Goal: Contribute content: Add original content to the website for others to see

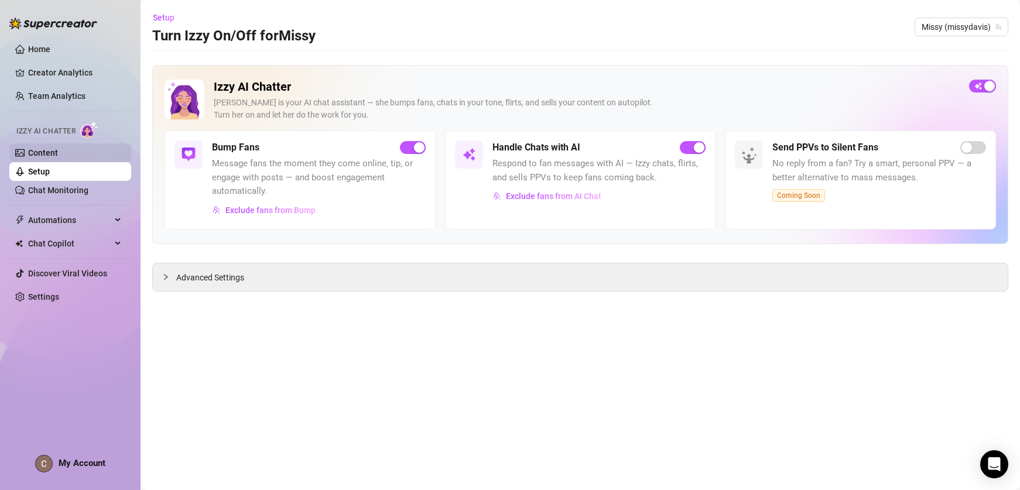
click at [58, 151] on link "Content" at bounding box center [43, 152] width 30 height 9
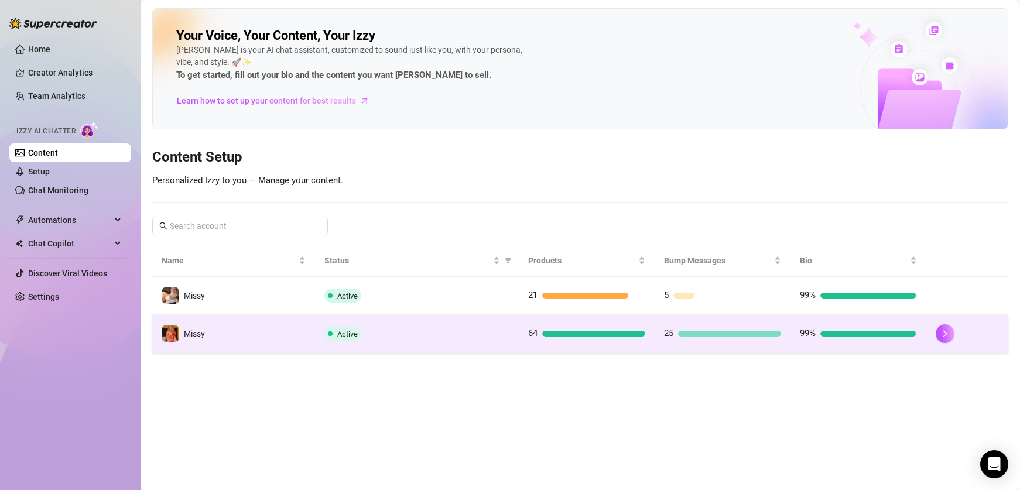
click at [261, 345] on td "Missy" at bounding box center [233, 334] width 163 height 38
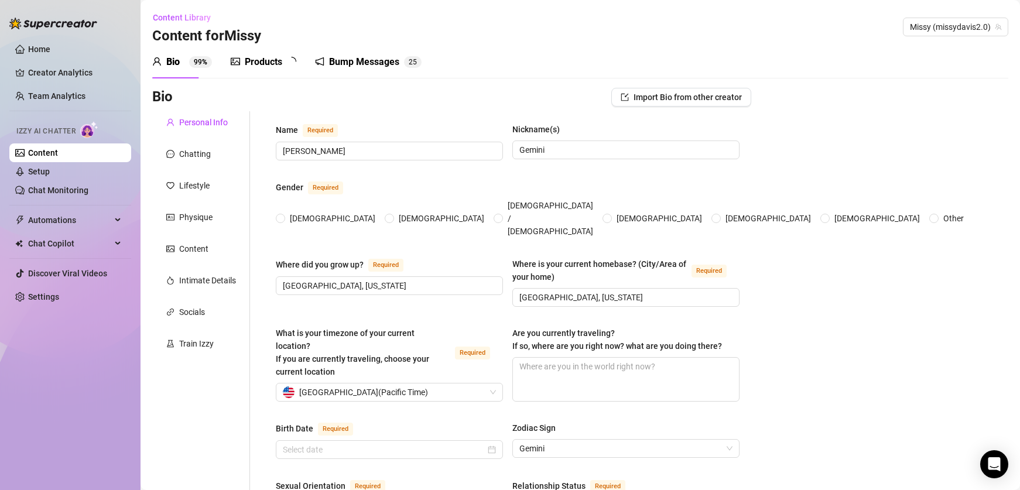
radio input "true"
type input "[DATE]"
click at [252, 70] on div "Products 6 4" at bounding box center [268, 62] width 74 height 33
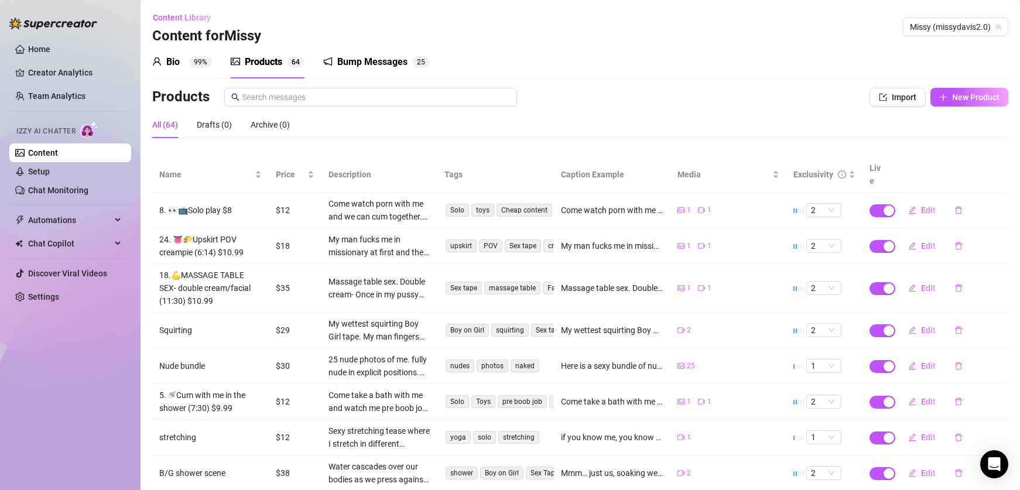
click at [173, 67] on div "Bio" at bounding box center [172, 62] width 13 height 14
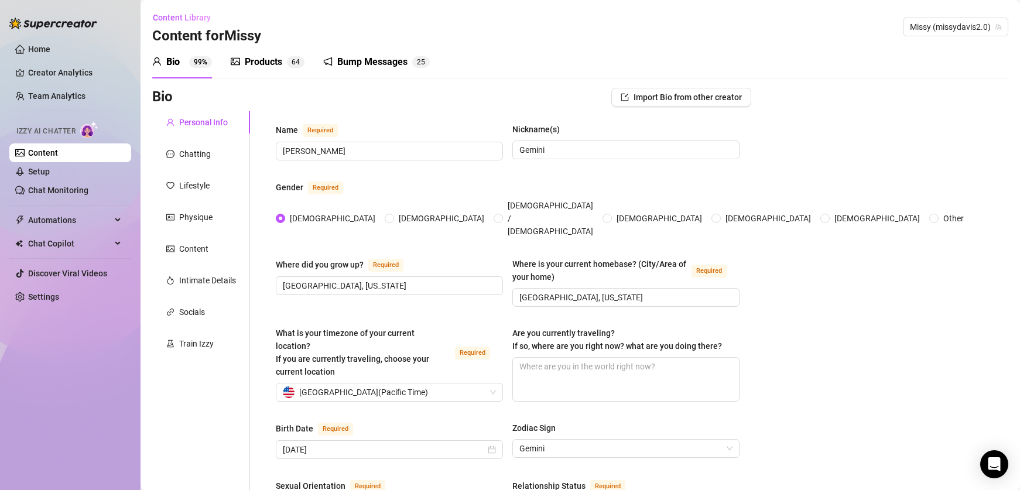
click at [252, 68] on div "Products" at bounding box center [263, 62] width 37 height 14
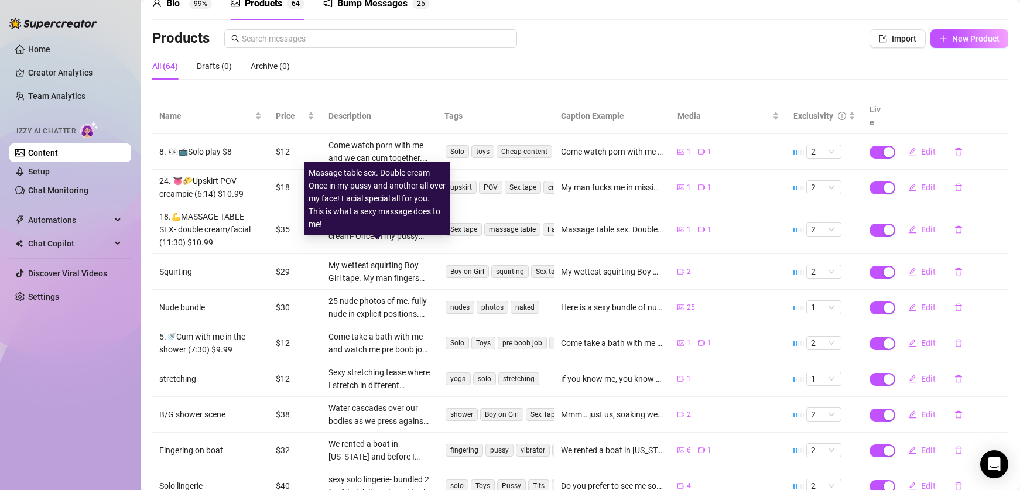
scroll to position [128, 0]
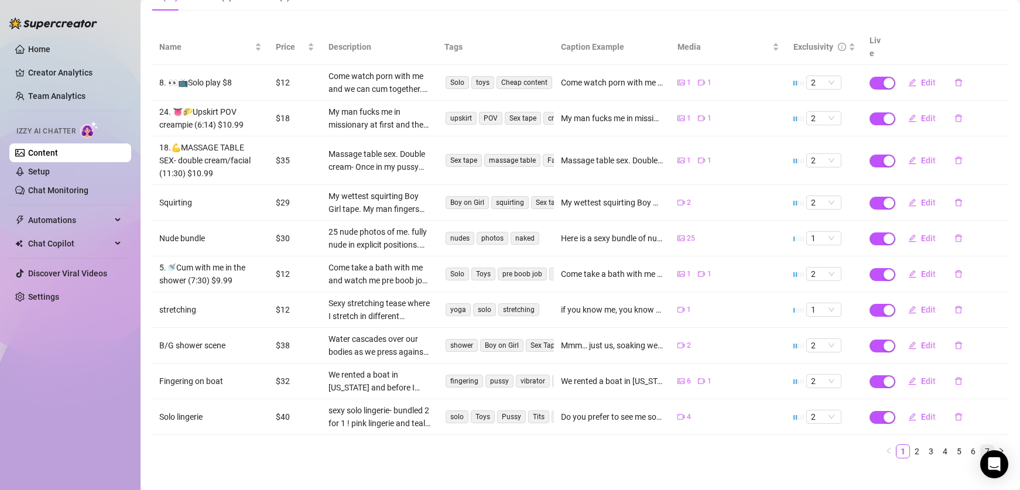
click at [981, 445] on link "7" at bounding box center [987, 451] width 13 height 13
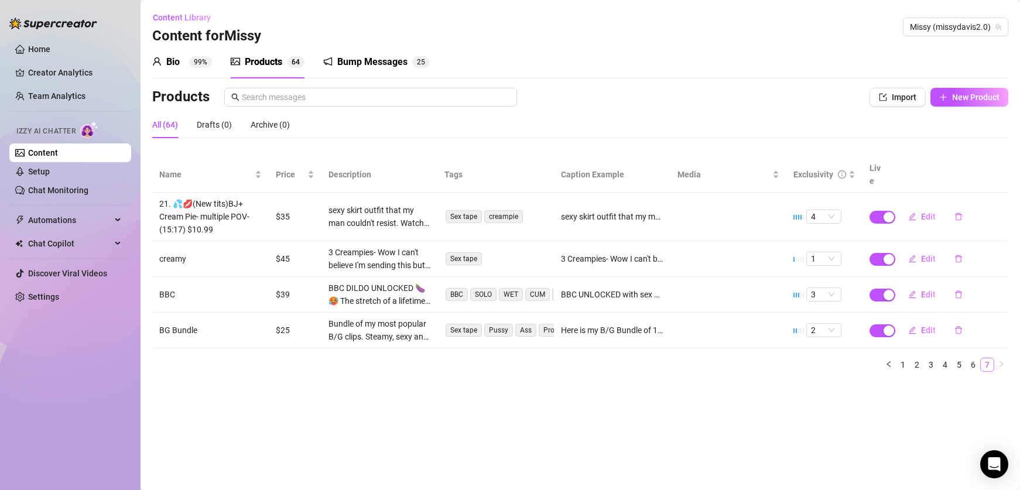
scroll to position [0, 0]
click at [904, 358] on link "1" at bounding box center [903, 364] width 13 height 13
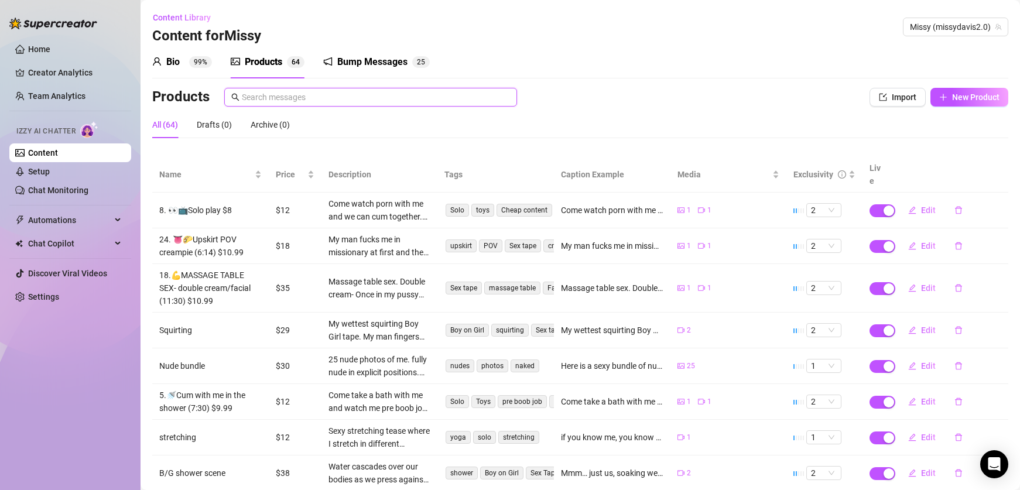
click at [286, 94] on input "text" at bounding box center [376, 97] width 268 height 13
type input "u"
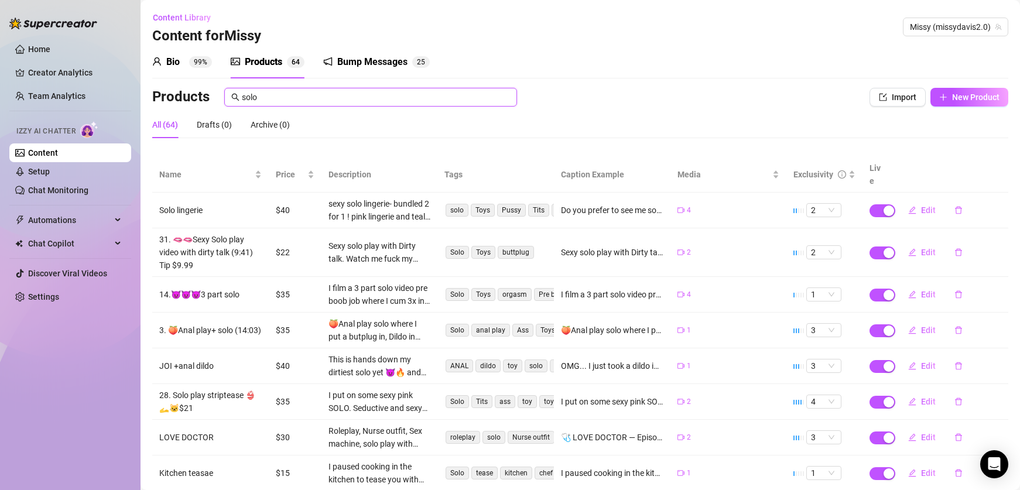
type input "solo"
click at [657, 107] on div "Products solo Import New Product" at bounding box center [580, 99] width 856 height 23
click at [941, 104] on button "New Product" at bounding box center [970, 97] width 78 height 19
type textarea "Type your message here..."
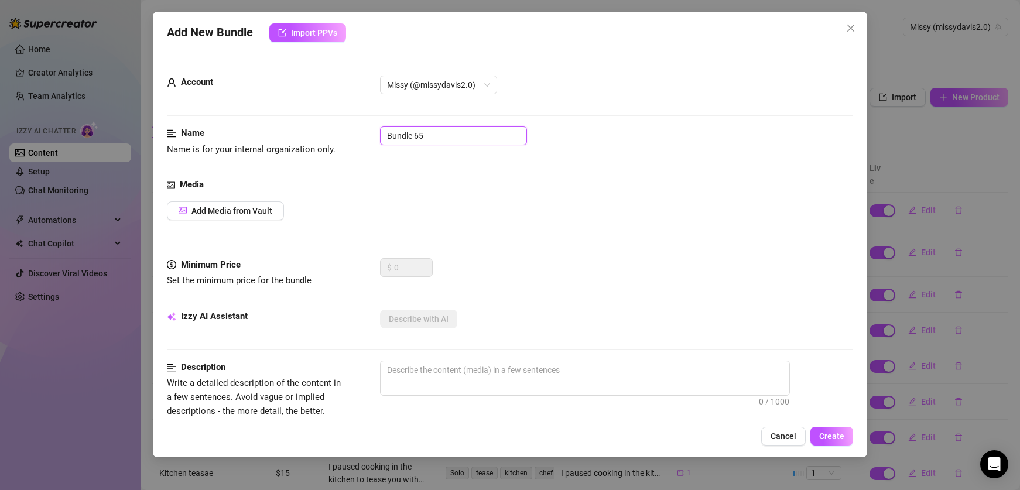
drag, startPoint x: 433, startPoint y: 142, endPoint x: 360, endPoint y: 124, distance: 75.3
click at [360, 124] on form "Account Missy (@missydavis2.0) Name Name is for your internal organization only…" at bounding box center [510, 469] width 686 height 817
type input "Solo cum w me"
click at [221, 209] on span "Add Media from Vault" at bounding box center [232, 210] width 81 height 9
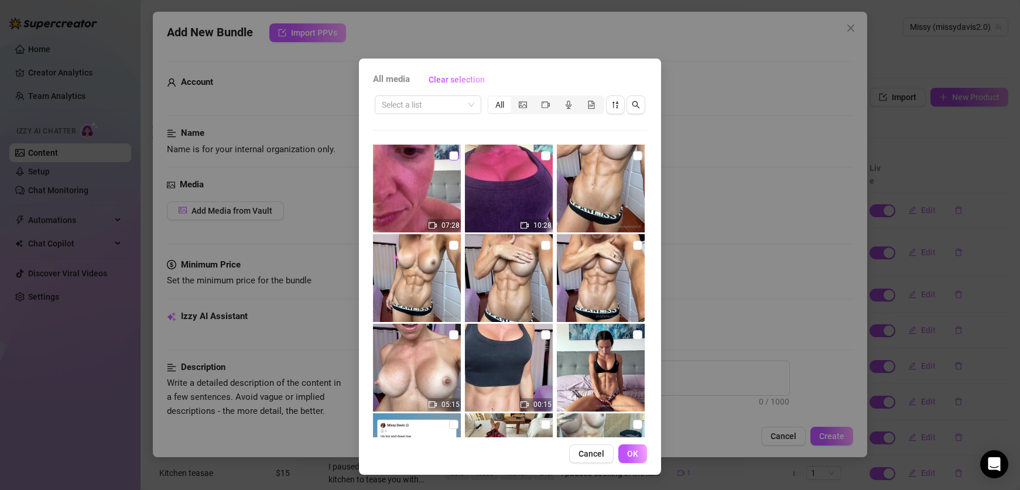
click at [449, 153] on input "checkbox" at bounding box center [453, 155] width 9 height 9
checkbox input "true"
click at [636, 449] on span "OK" at bounding box center [632, 453] width 11 height 9
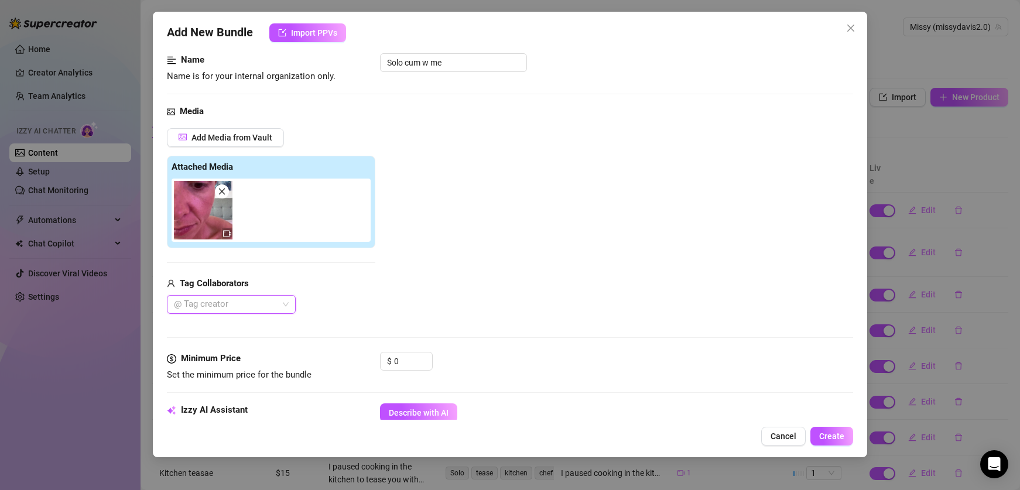
scroll to position [127, 0]
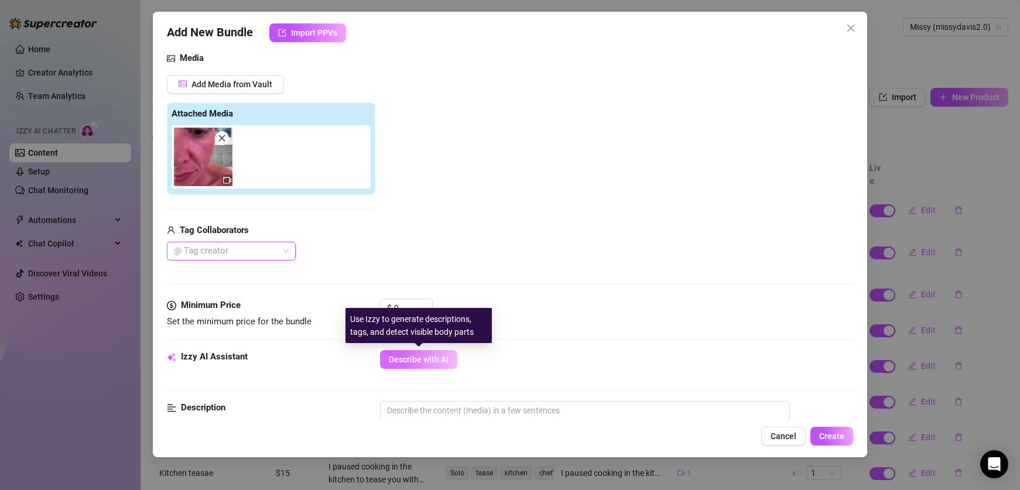
click at [432, 361] on span "Describe with AI" at bounding box center [419, 359] width 60 height 9
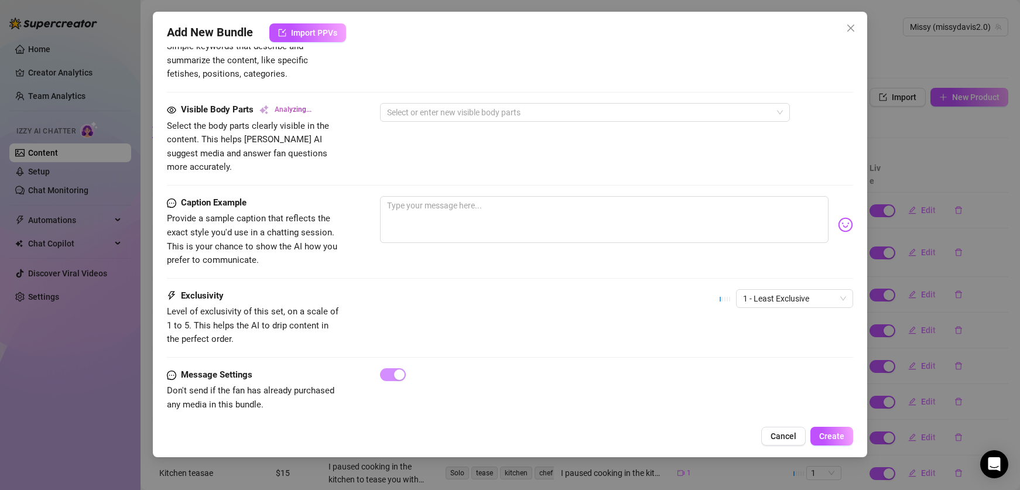
scroll to position [228, 0]
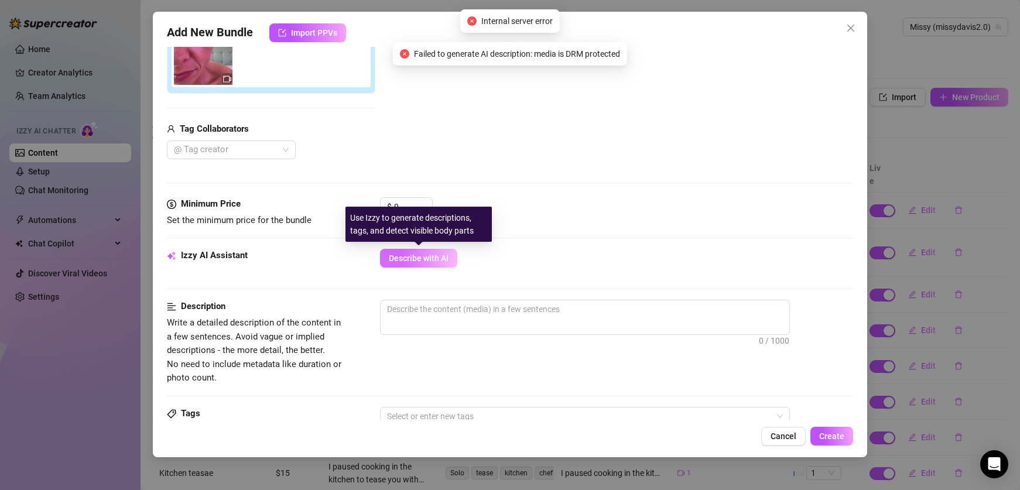
click at [407, 265] on button "Describe with AI" at bounding box center [418, 258] width 77 height 19
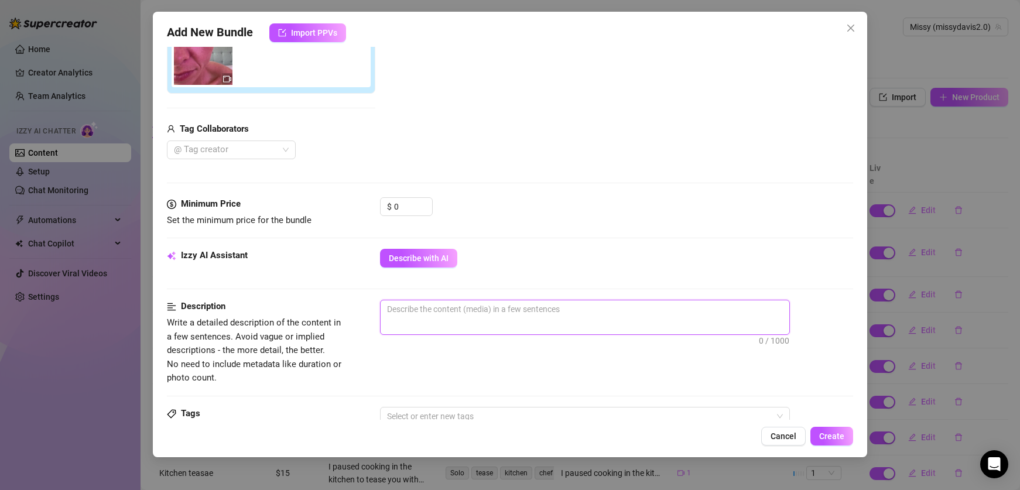
click at [436, 313] on textarea at bounding box center [585, 309] width 409 height 18
paste textarea "CUM with me bb New solo where I tease you and spread my ass for you. Then I gra…"
type textarea "CUM with me bb New solo where I tease you and spread my ass for you. Then I gra…"
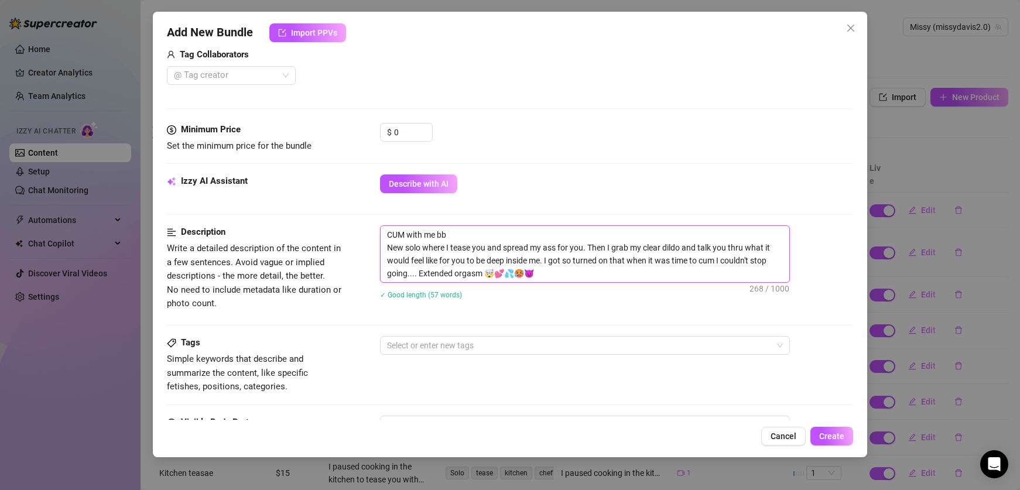
scroll to position [303, 0]
click at [412, 338] on div at bounding box center [578, 345] width 393 height 16
type textarea "CUM with me bb New solo where I tease you and spread my ass for you. Then I gra…"
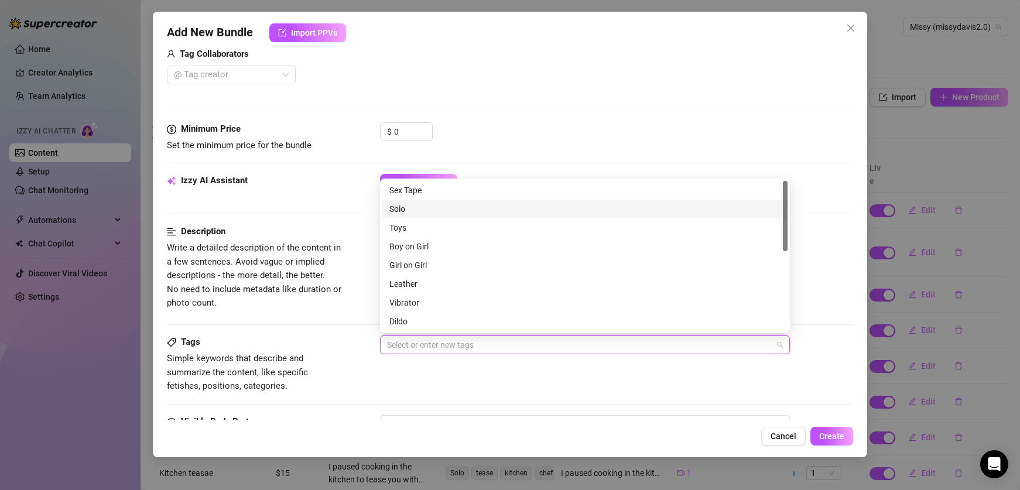
click at [479, 203] on div "Solo" at bounding box center [585, 209] width 391 height 13
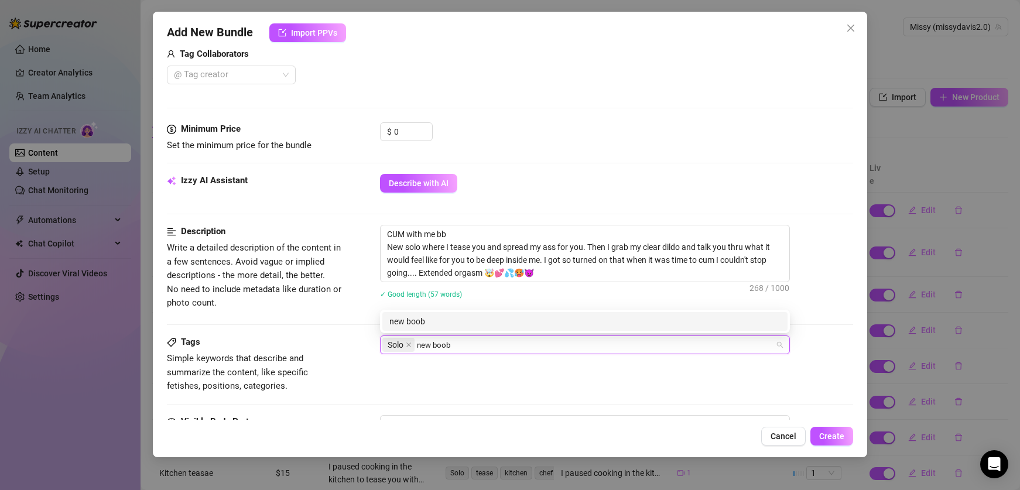
type input "new boobs"
type input "dildo"
type input "recent"
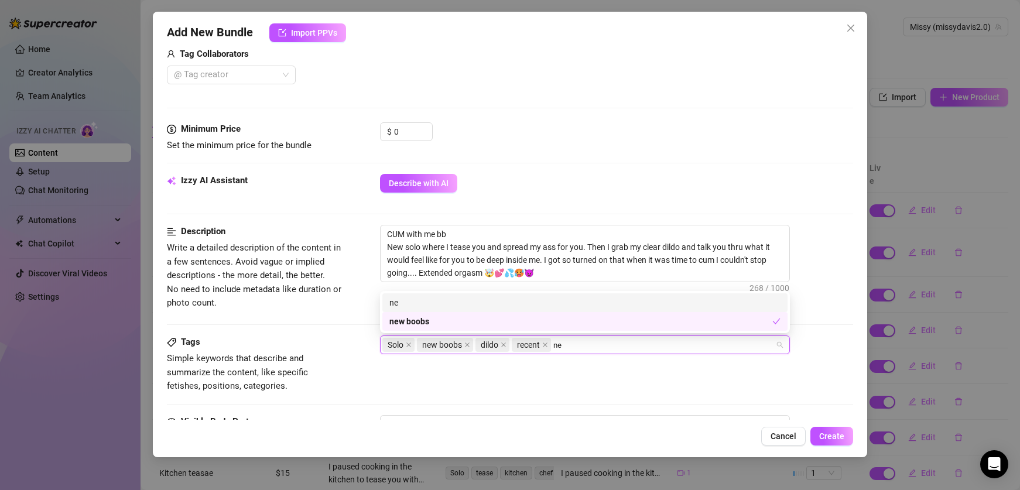
type input "new"
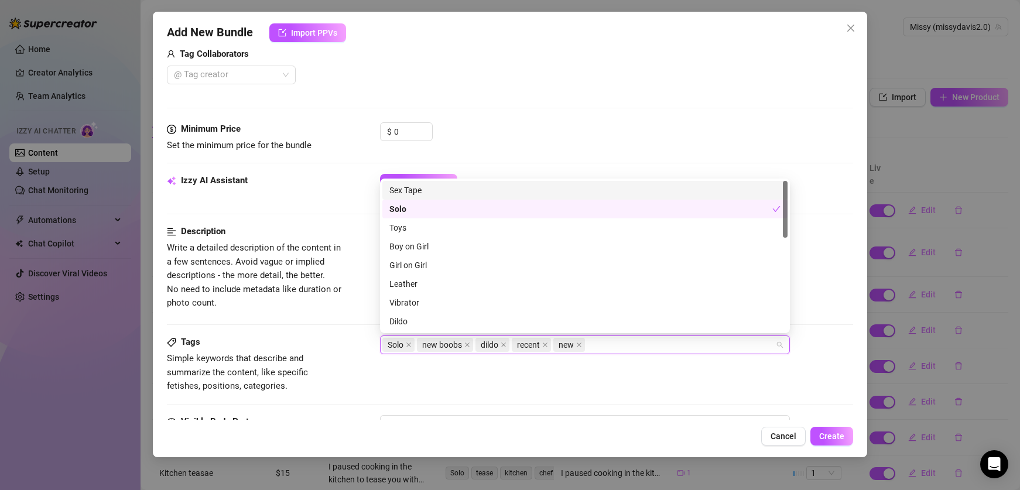
click at [348, 347] on div "Tags Simple keywords that describe and summarize the content, like specific fet…" at bounding box center [510, 364] width 686 height 57
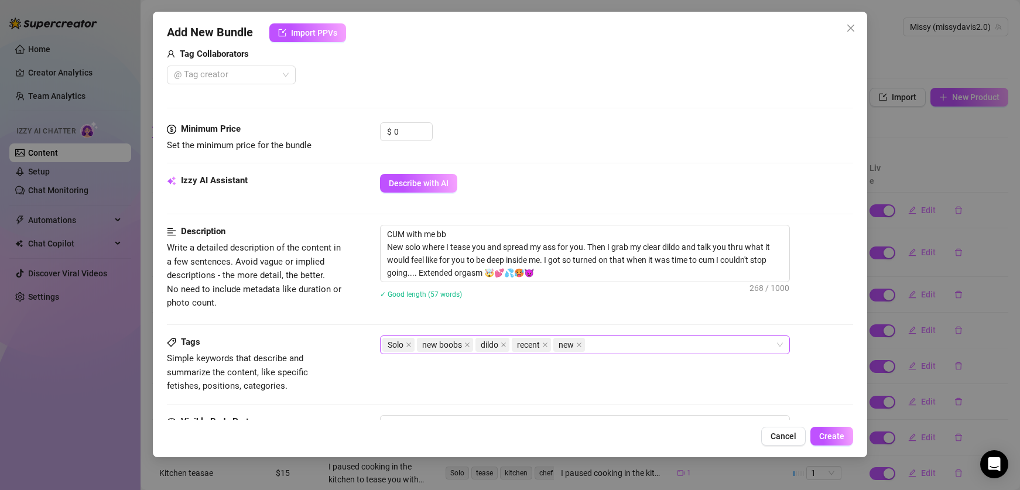
click at [613, 343] on div "Solo new boobs dildo recent new" at bounding box center [578, 345] width 393 height 16
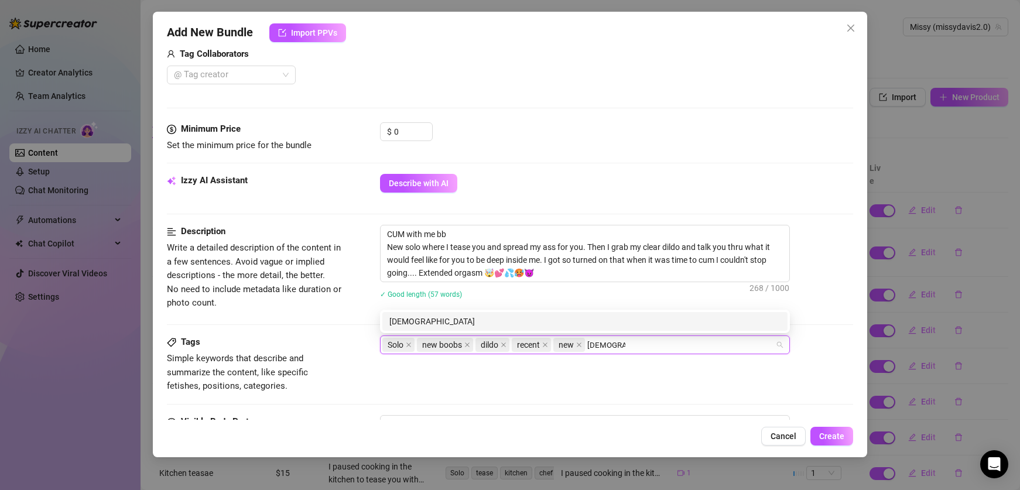
type input "missionary"
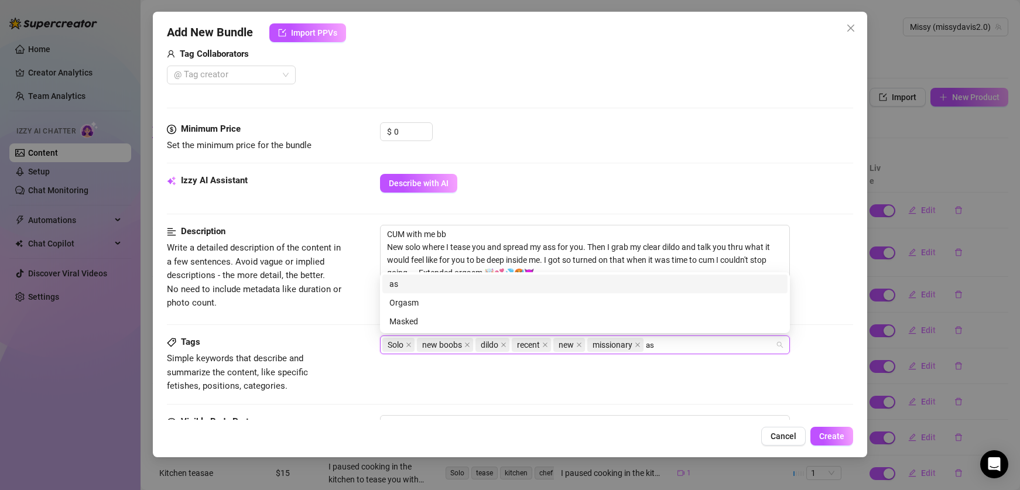
type input "ass"
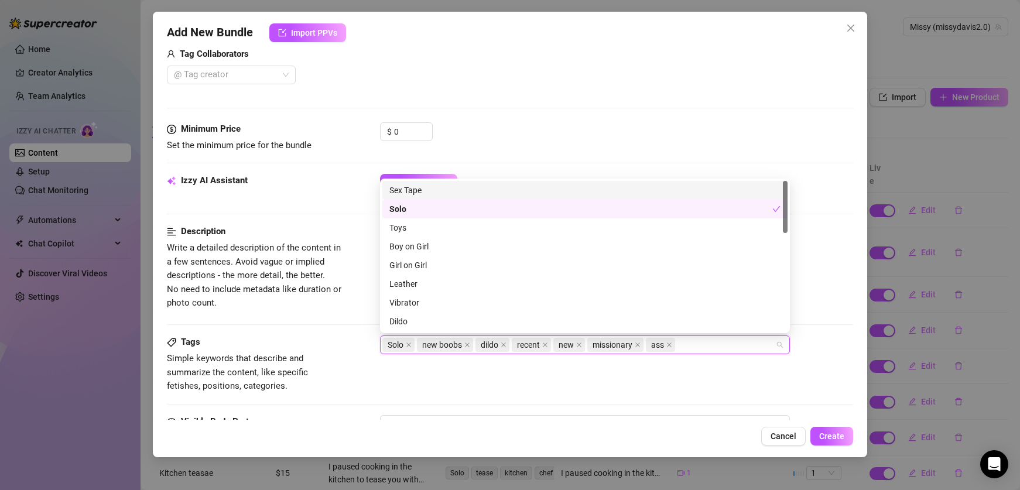
click at [555, 389] on div "Tags Simple keywords that describe and summarize the content, like specific fet…" at bounding box center [510, 364] width 686 height 57
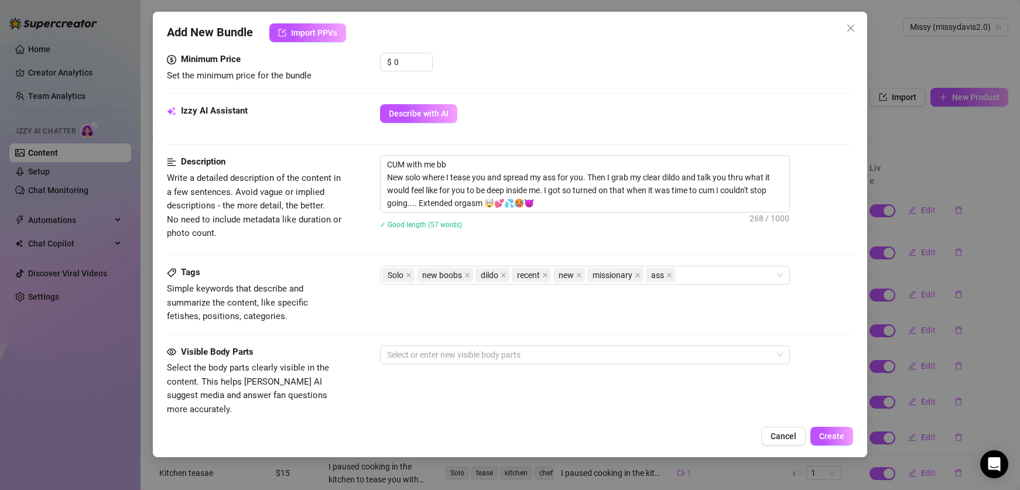
scroll to position [387, 0]
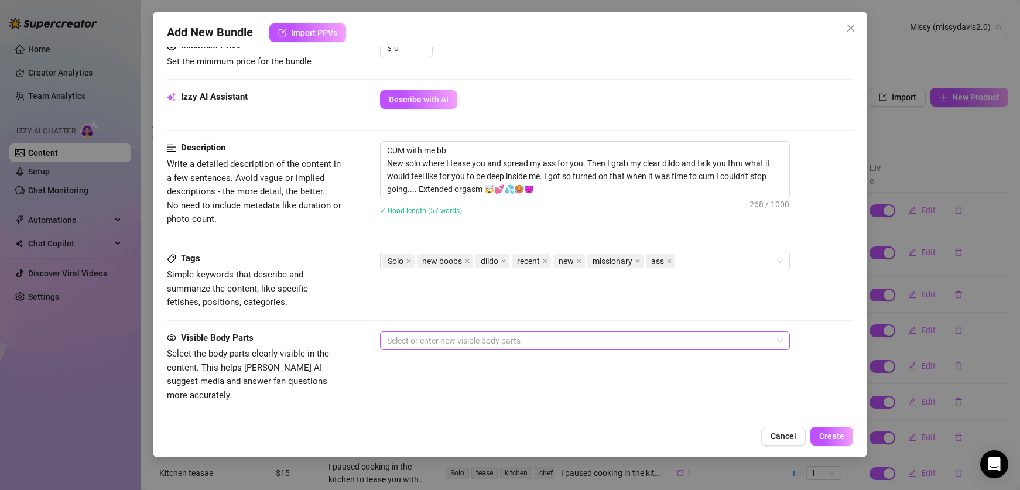
click at [469, 335] on div at bounding box center [578, 341] width 393 height 16
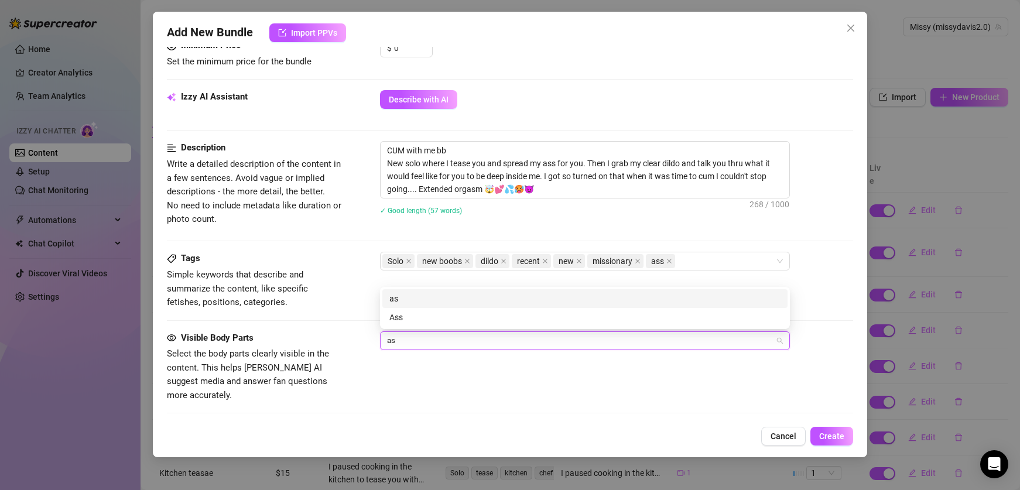
type input "ass"
click at [422, 315] on div "Ass" at bounding box center [585, 317] width 391 height 13
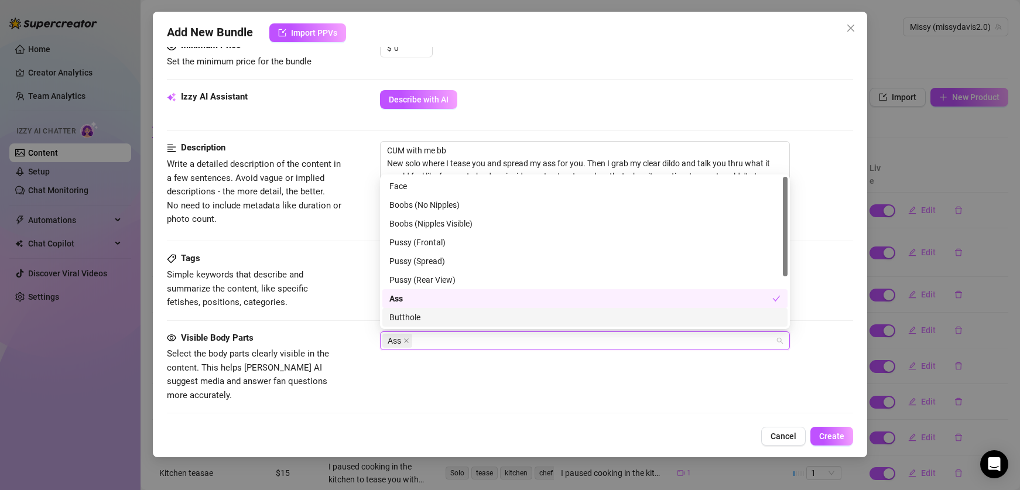
click at [425, 317] on div "Butthole" at bounding box center [585, 317] width 391 height 13
click at [484, 221] on div "Boobs (Nipples Visible)" at bounding box center [585, 223] width 391 height 13
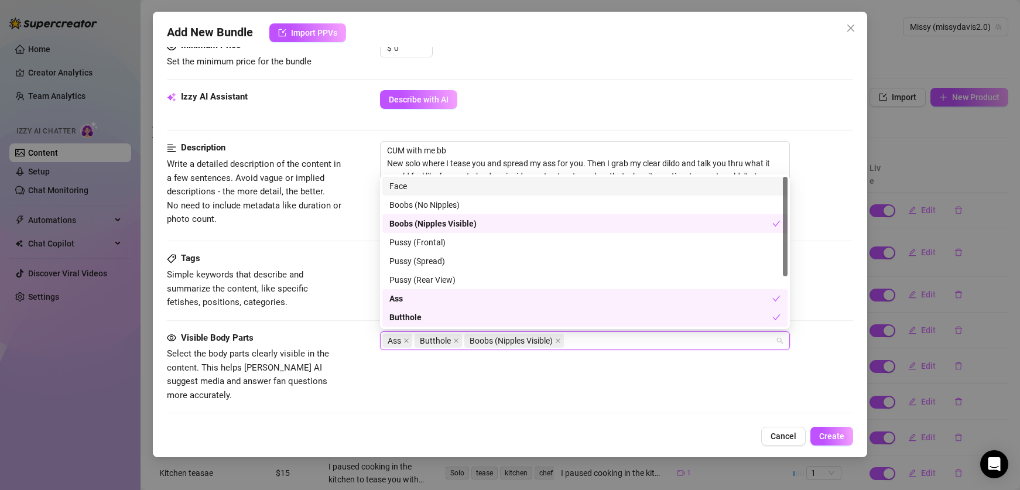
click at [443, 184] on div "Face" at bounding box center [585, 186] width 391 height 13
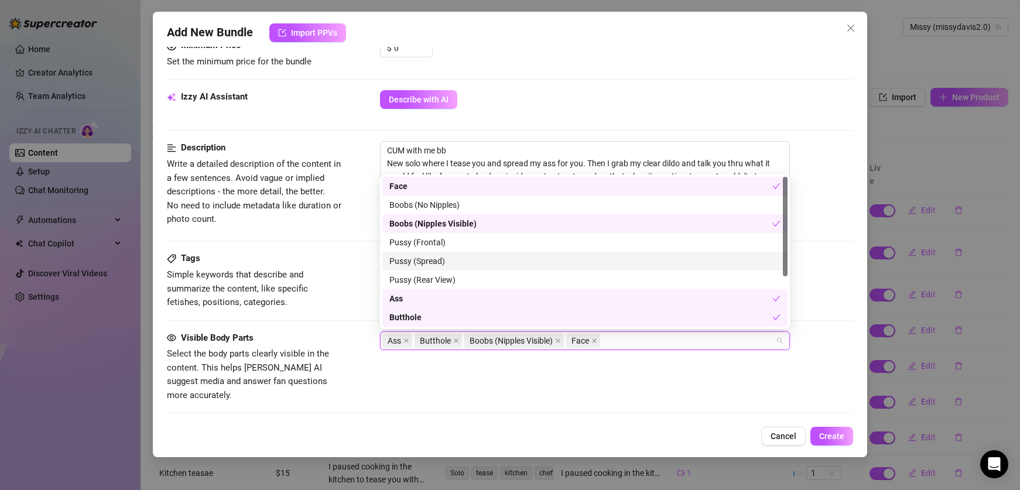
click at [468, 262] on div "Pussy (Spread)" at bounding box center [585, 261] width 391 height 13
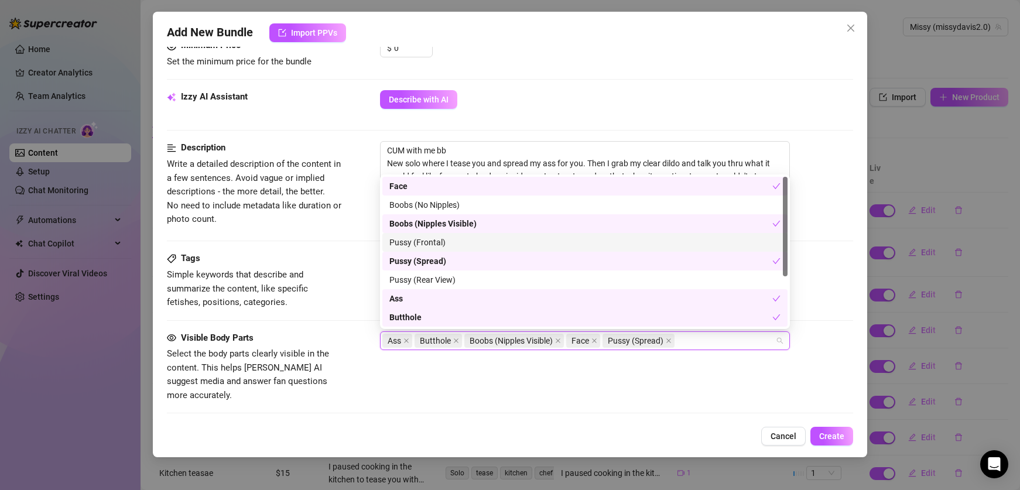
click at [468, 251] on div "Pussy (Frontal)" at bounding box center [584, 242] width 405 height 19
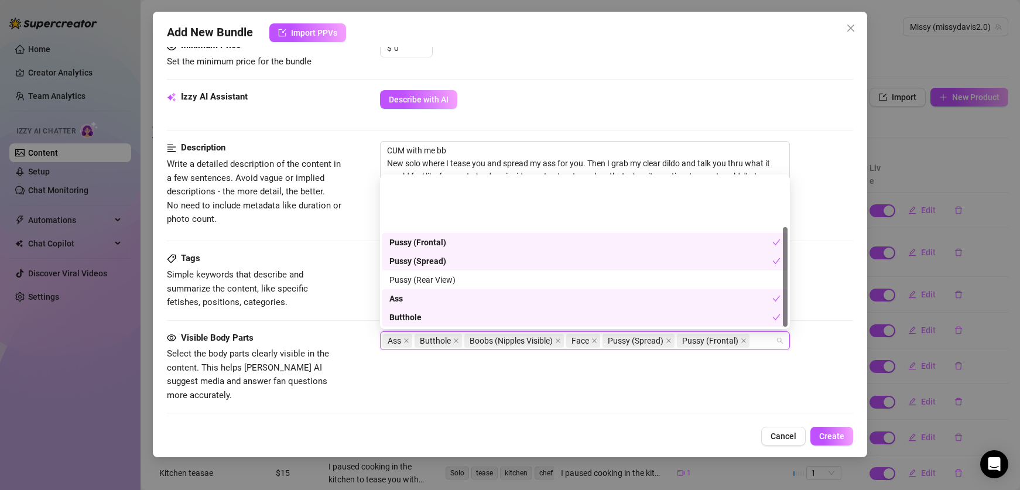
scroll to position [75, 0]
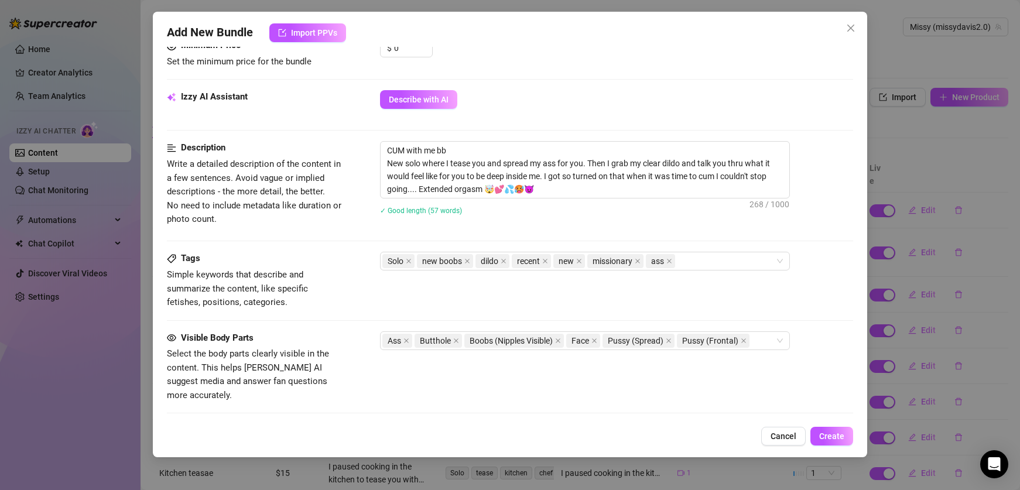
click at [357, 344] on div "Visible Body Parts Select the body parts clearly visible in the content. This h…" at bounding box center [510, 367] width 686 height 71
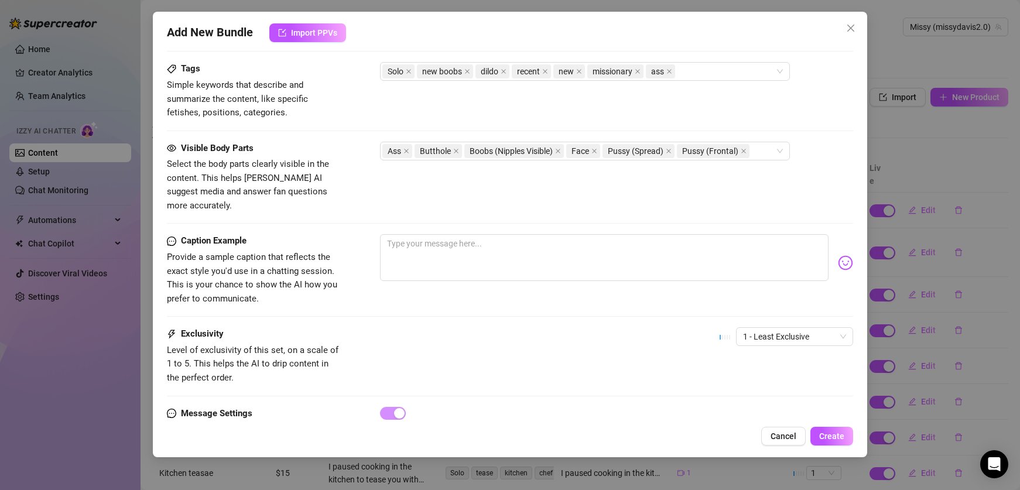
scroll to position [578, 0]
click at [766, 152] on div "Ass Butthole Boobs (Nipples Visible) Face Pussy (Spread) Pussy (Frontal)" at bounding box center [578, 150] width 393 height 16
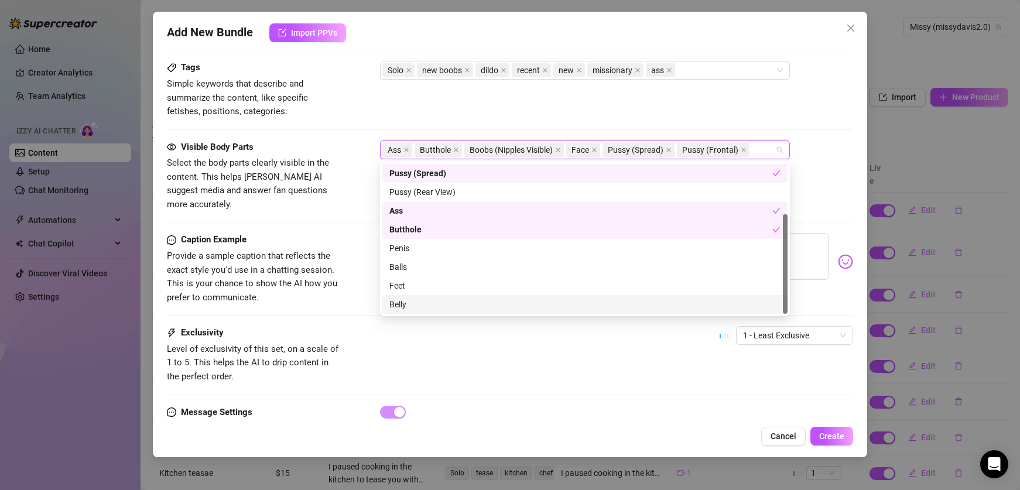
click at [588, 297] on div "Belly" at bounding box center [584, 304] width 405 height 19
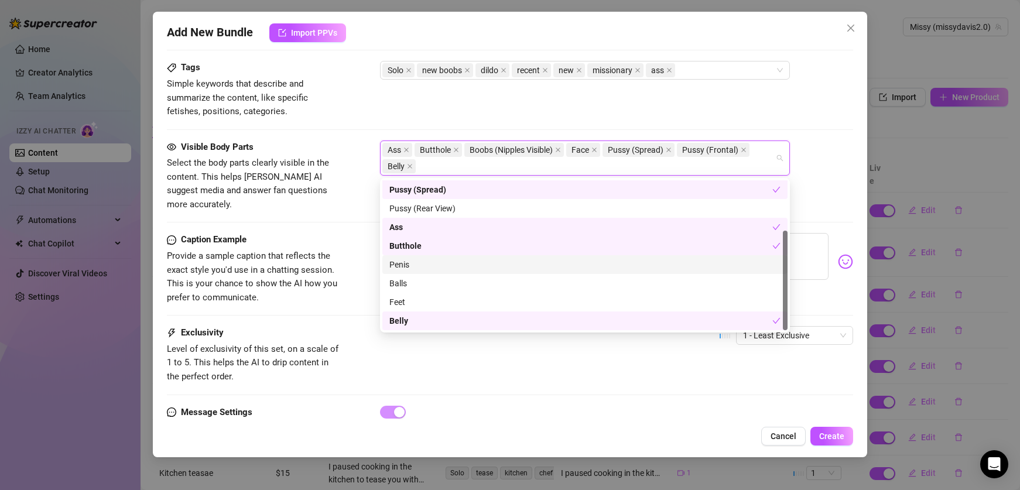
click at [346, 270] on div "Caption Example Provide a sample caption that reflects the exact style you'd us…" at bounding box center [510, 268] width 686 height 71
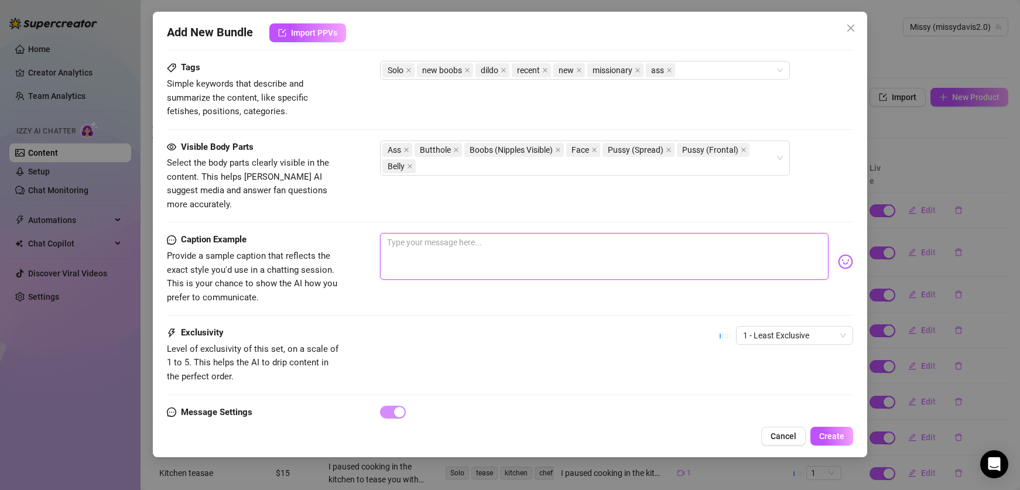
click at [412, 244] on textarea at bounding box center [604, 256] width 448 height 47
paste textarea "CUM with me bb New solo where I tease you and spread my ass for you. Then I gra…"
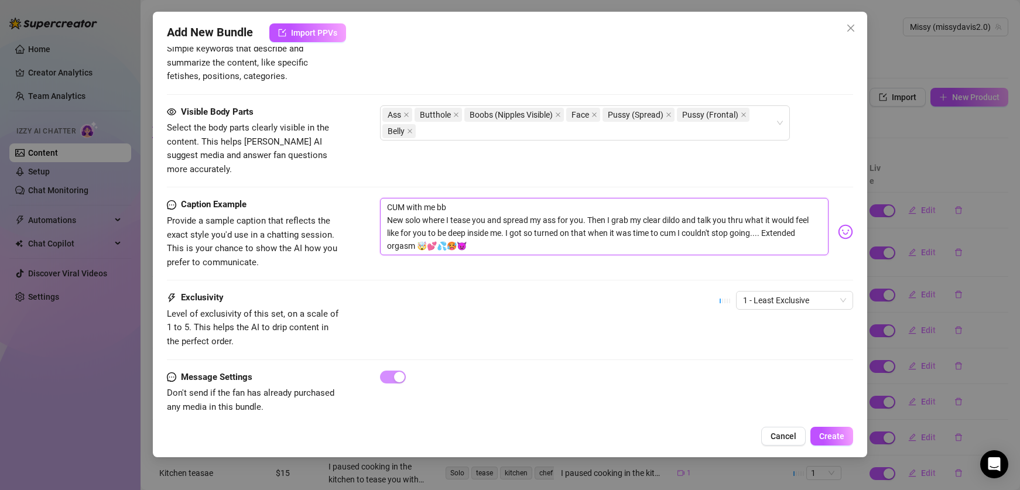
scroll to position [615, 0]
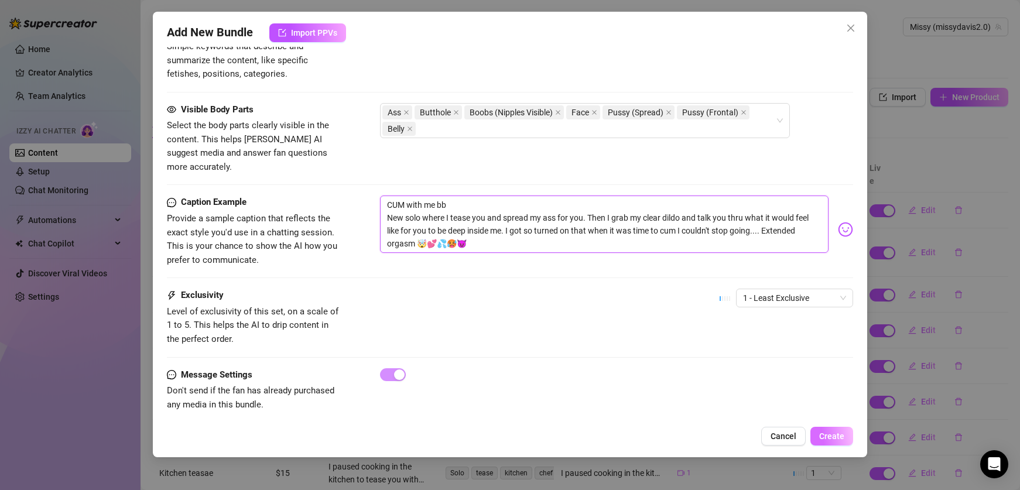
type textarea "CUM with me bb New solo where I tease you and spread my ass for you. Then I gra…"
click at [831, 432] on span "Create" at bounding box center [831, 436] width 25 height 9
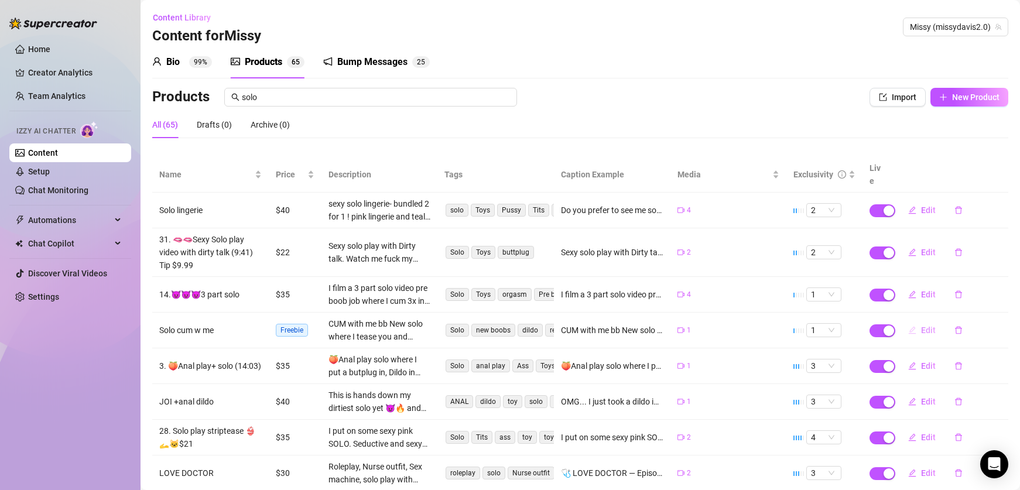
click at [921, 326] on span "Edit" at bounding box center [928, 330] width 15 height 9
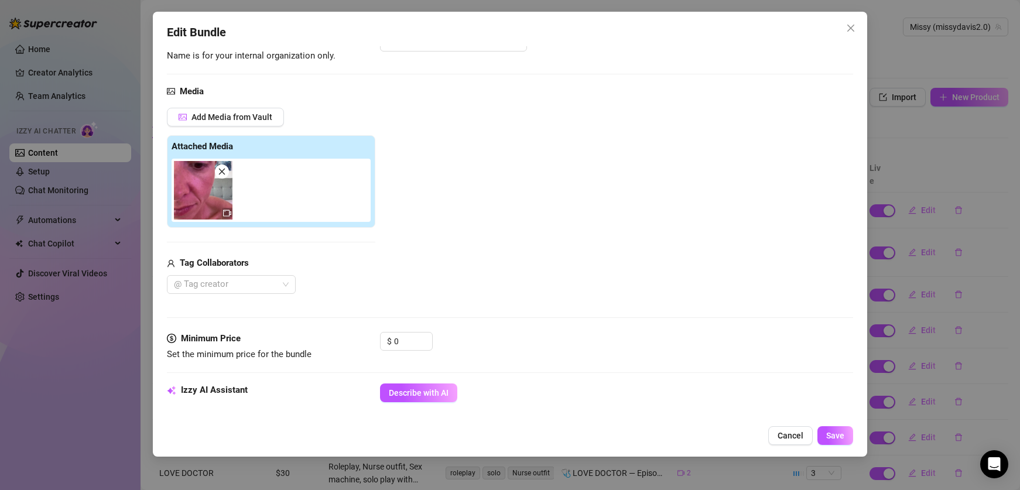
scroll to position [202, 0]
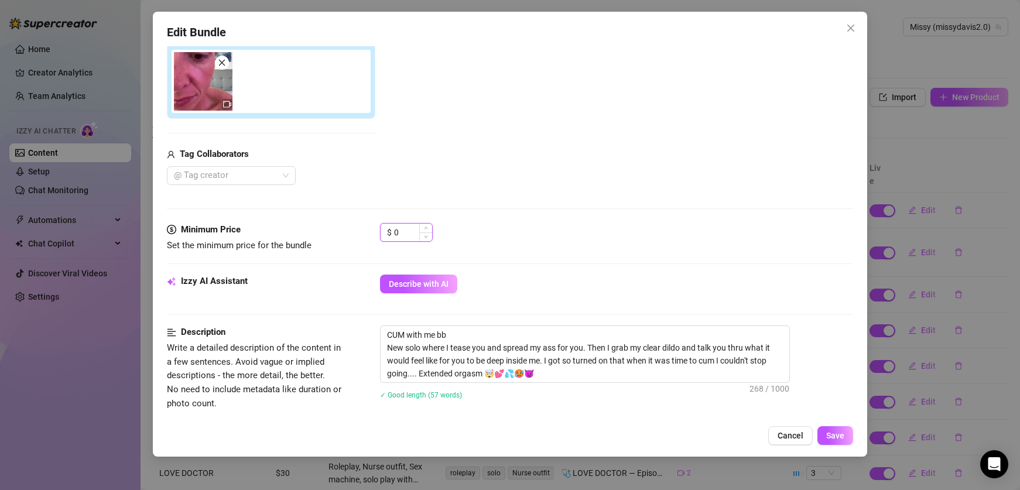
click at [416, 234] on input "0" at bounding box center [413, 233] width 38 height 18
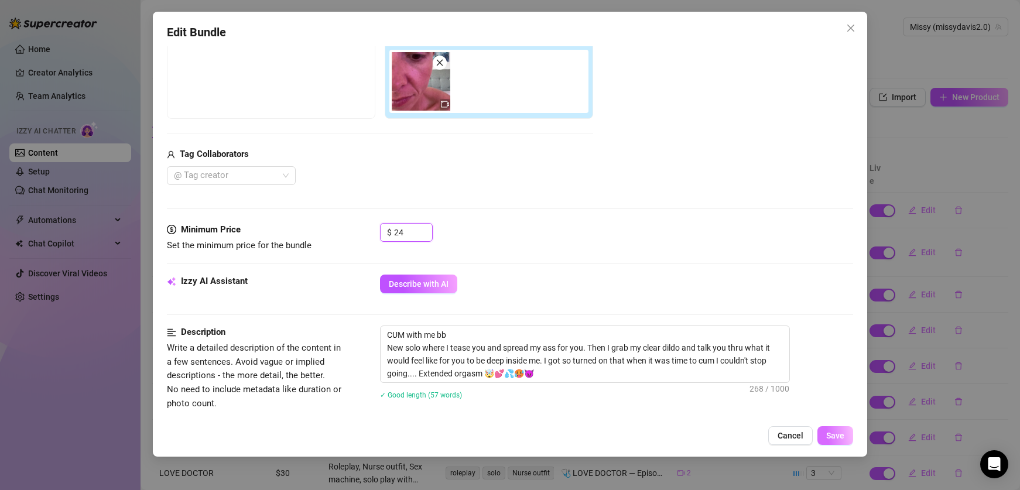
type input "24"
click at [832, 431] on span "Save" at bounding box center [835, 435] width 18 height 9
